Goal: Task Accomplishment & Management: Use online tool/utility

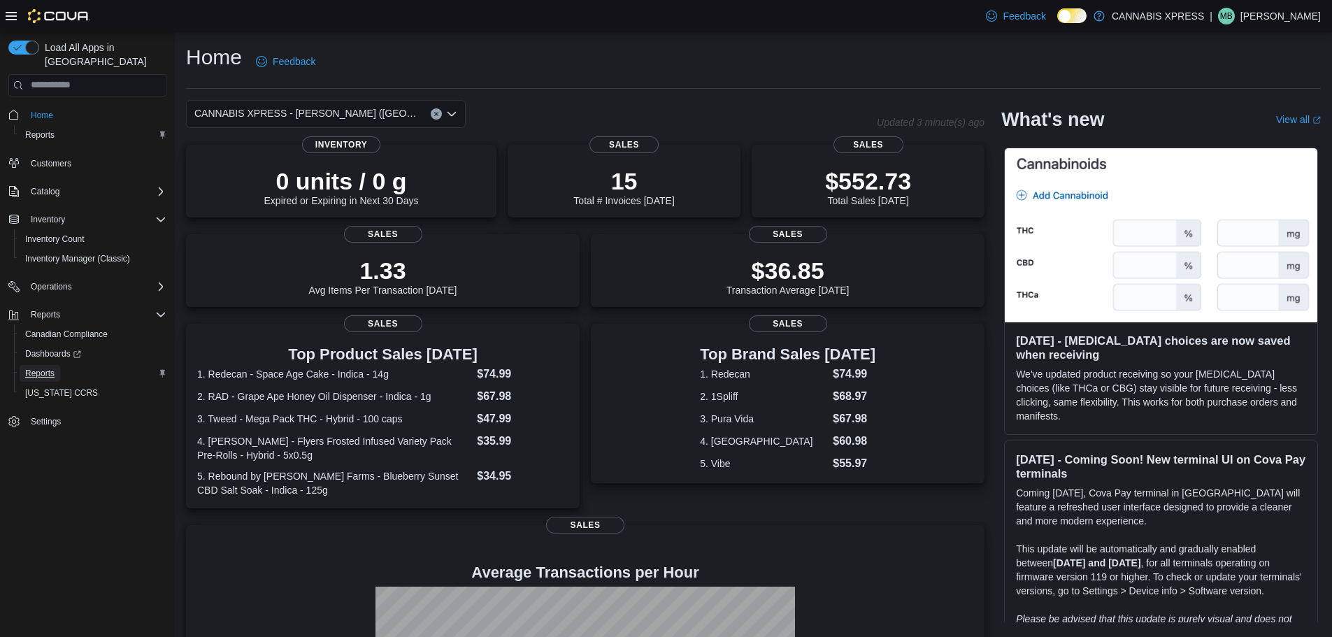
click at [46, 368] on span "Reports" at bounding box center [39, 373] width 29 height 11
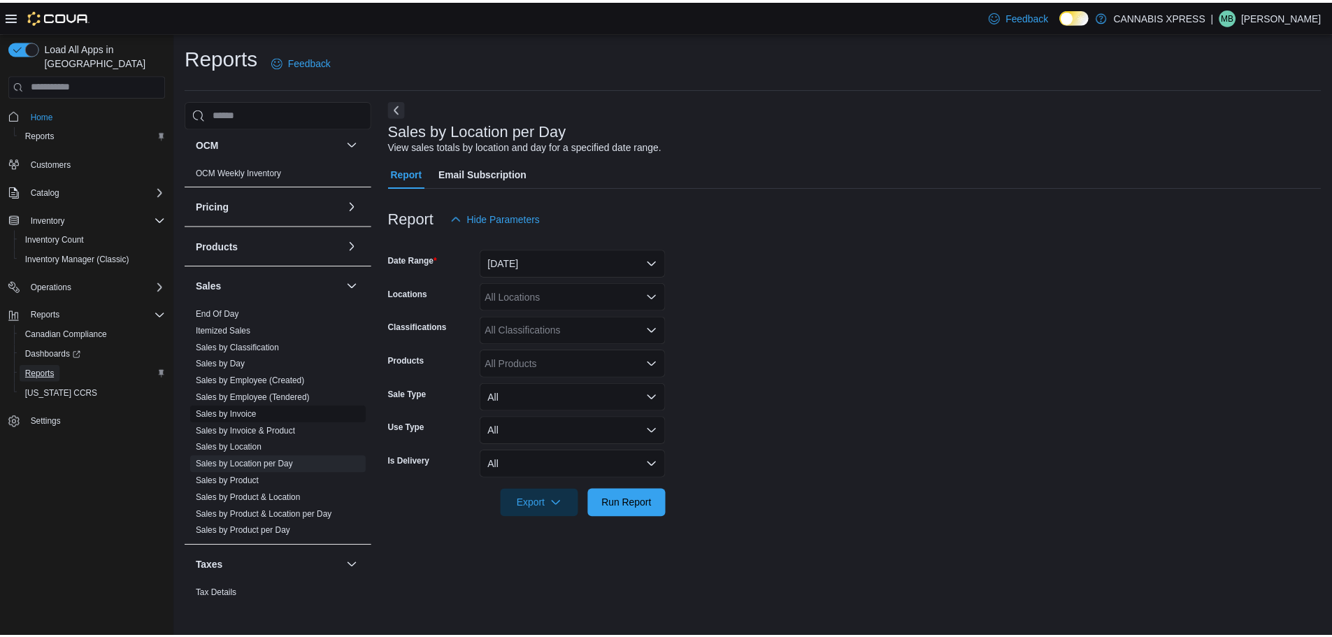
scroll to position [747, 0]
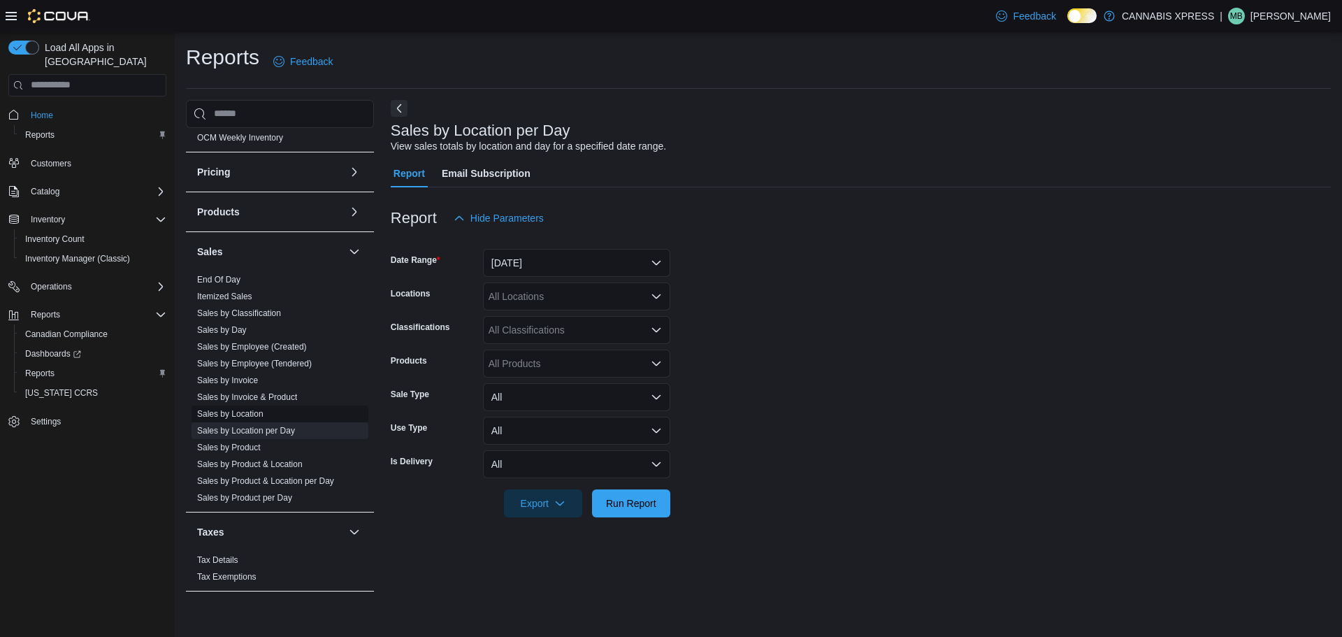
click at [250, 416] on link "Sales by Location" at bounding box center [230, 414] width 66 height 10
click at [568, 264] on button "[DATE]" at bounding box center [576, 263] width 187 height 28
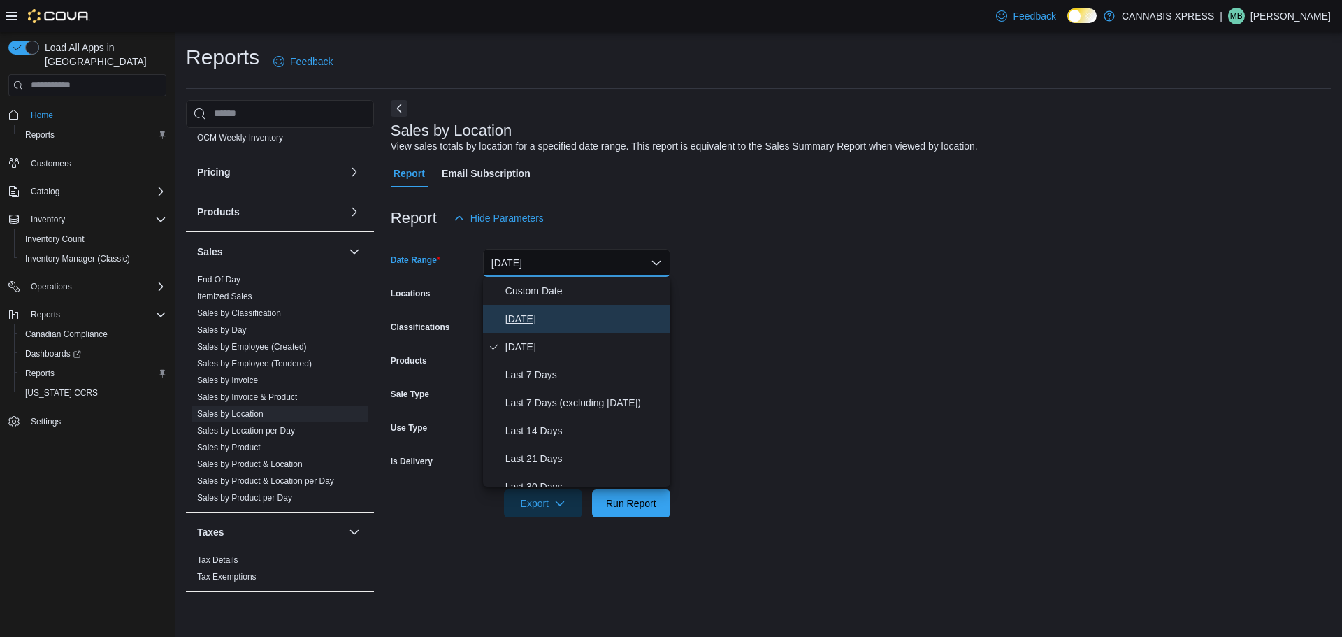
click at [527, 321] on span "[DATE]" at bounding box center [584, 318] width 159 height 17
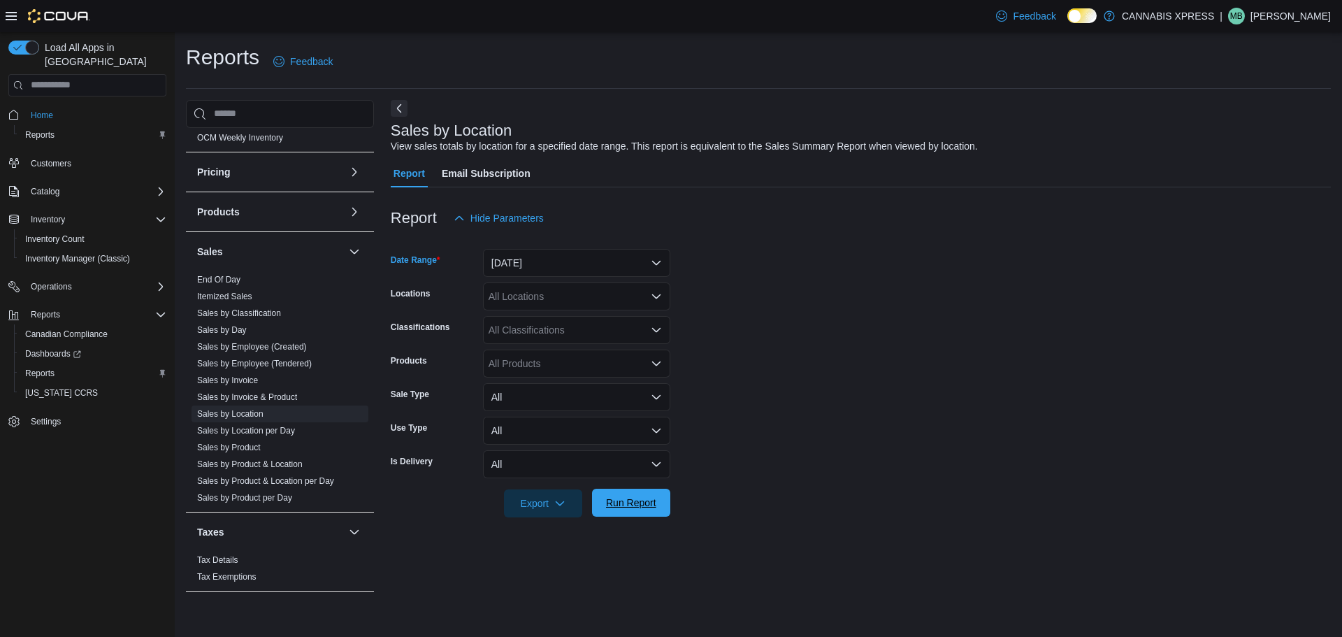
click at [630, 506] on span "Run Report" at bounding box center [631, 503] width 50 height 14
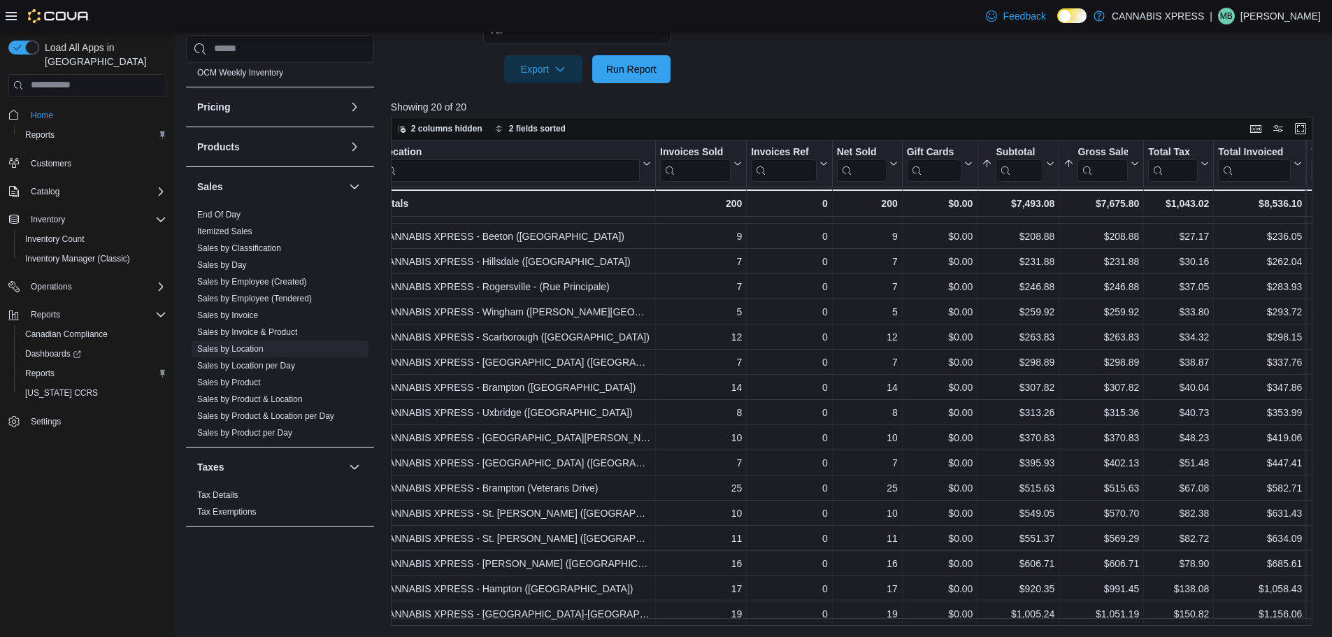
scroll to position [101, 0]
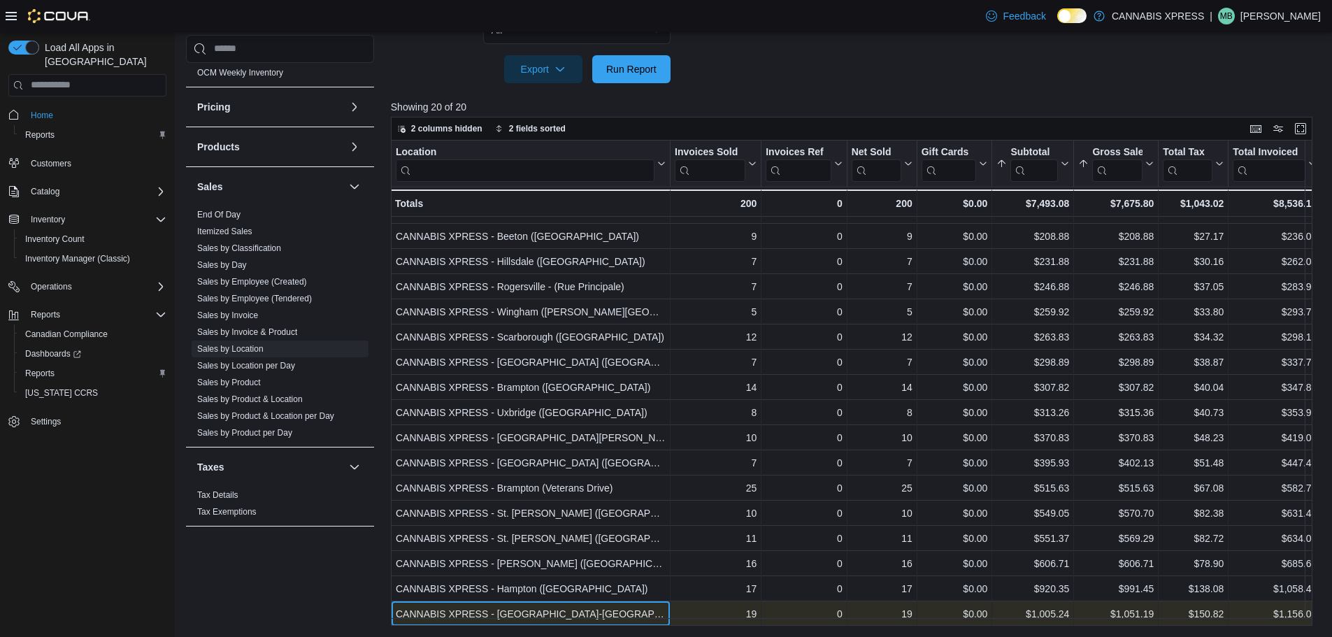
drag, startPoint x: 506, startPoint y: 615, endPoint x: 469, endPoint y: 602, distance: 39.4
click at [469, 602] on div "Location Click to view column header actions Invoices Sold Click to view column…" at bounding box center [1243, 360] width 1705 height 579
